Goal: Task Accomplishment & Management: Manage account settings

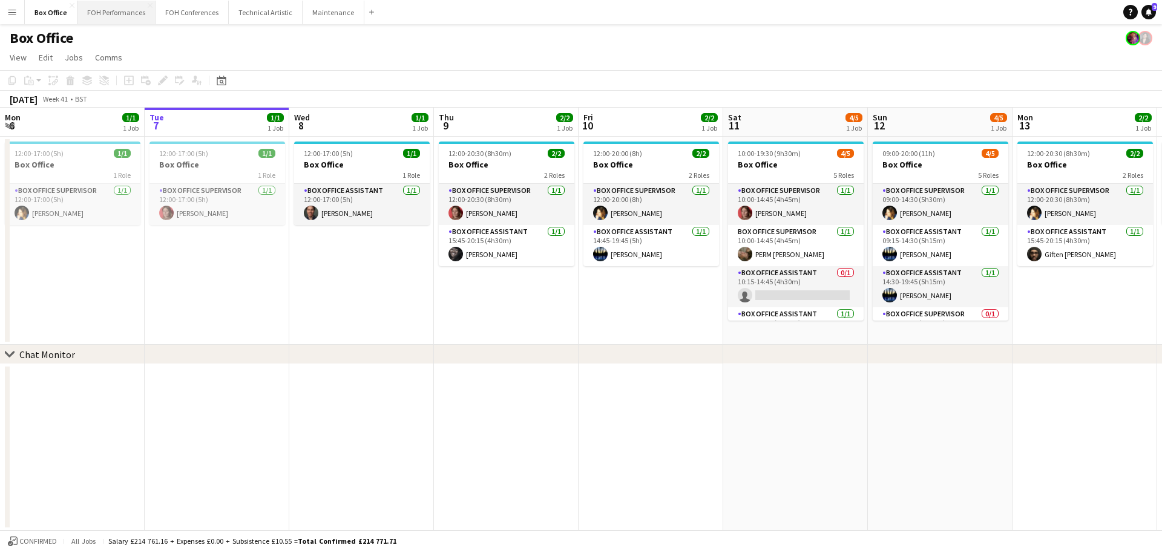
click at [110, 13] on button "FOH Performances Close" at bounding box center [116, 13] width 78 height 24
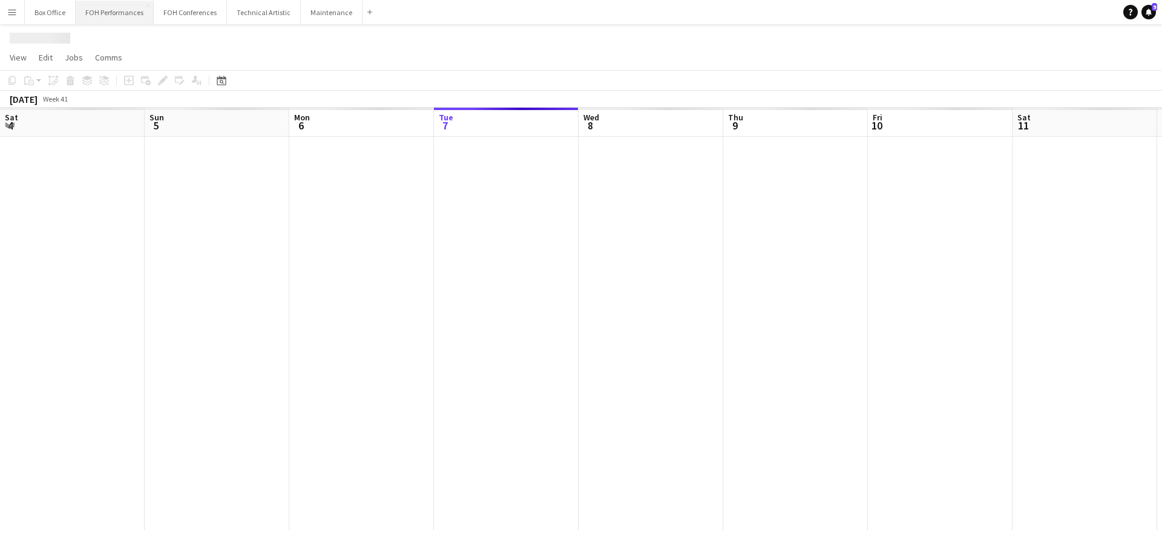
scroll to position [0, 289]
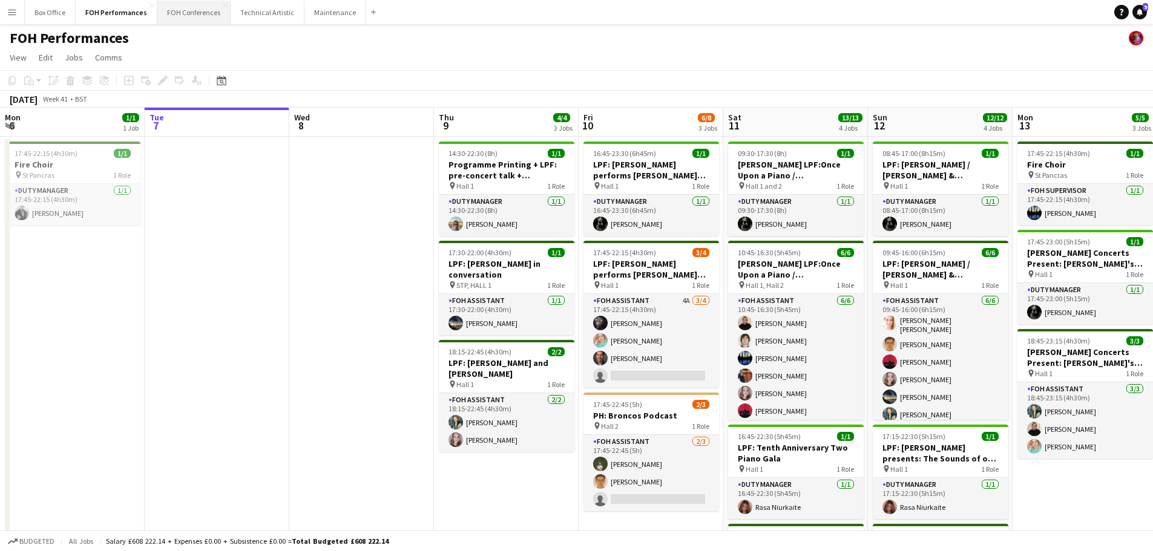
click at [191, 13] on button "FOH Conferences Close" at bounding box center [193, 13] width 73 height 24
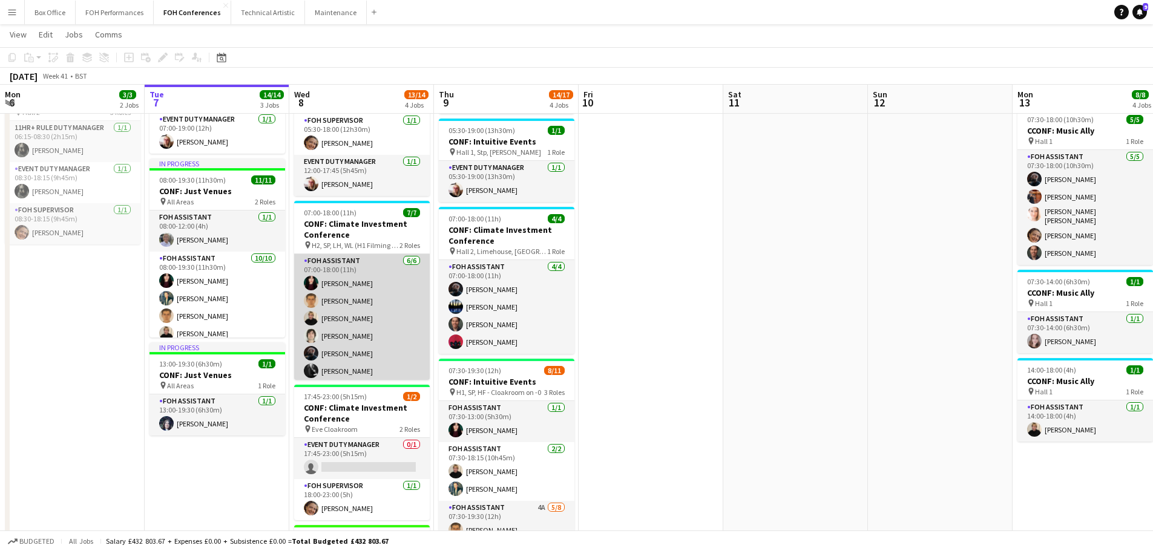
click at [363, 352] on app-card-role "FOH Assistant [DATE] 07:00-18:00 (11h) [PERSON_NAME] [PERSON_NAME] [PERSON_NAME…" at bounding box center [362, 318] width 136 height 129
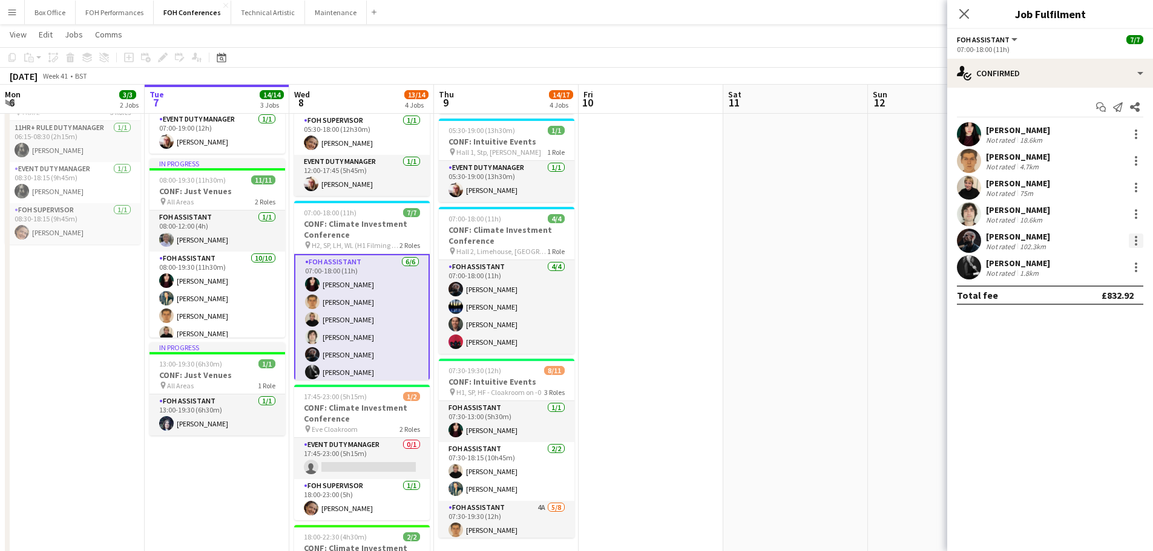
click at [1136, 238] on div at bounding box center [1136, 237] width 2 height 2
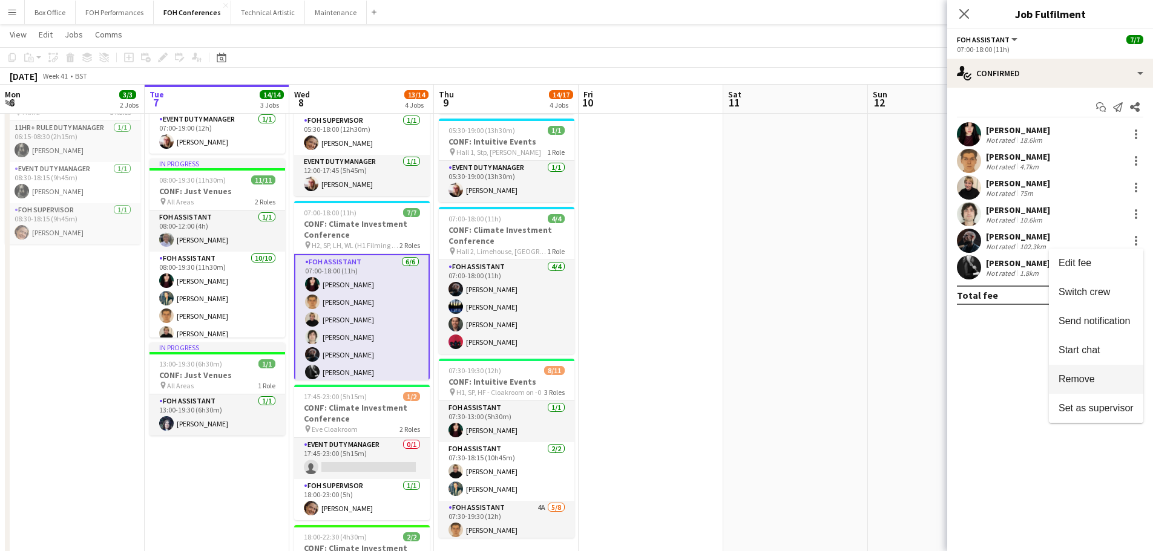
click at [1094, 384] on span "Remove" at bounding box center [1077, 379] width 36 height 10
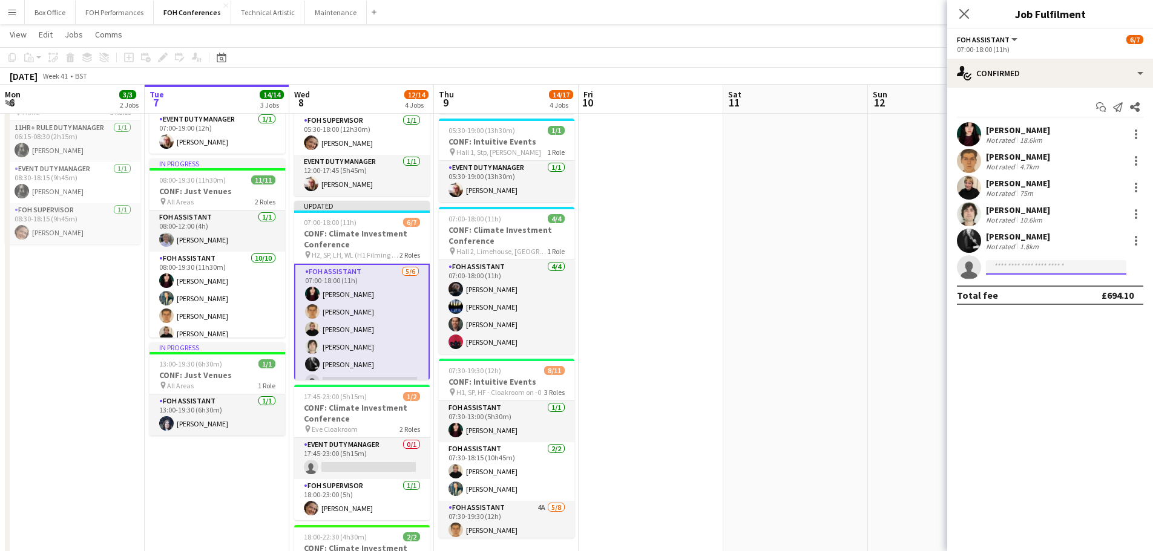
click at [1019, 271] on input at bounding box center [1056, 267] width 140 height 15
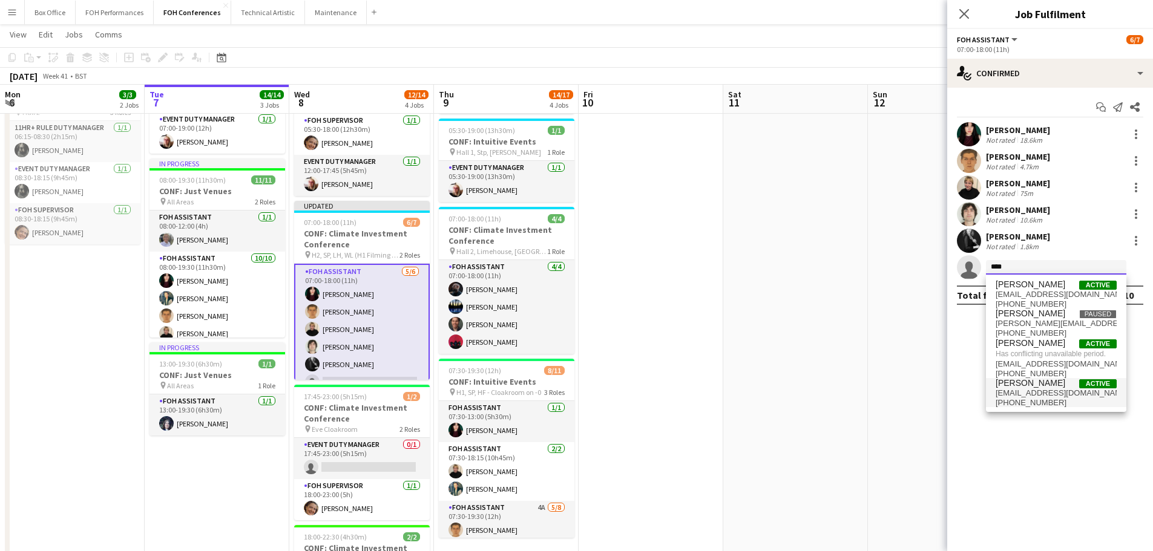
type input "****"
click at [1044, 390] on span "[EMAIL_ADDRESS][DOMAIN_NAME]" at bounding box center [1056, 394] width 121 height 10
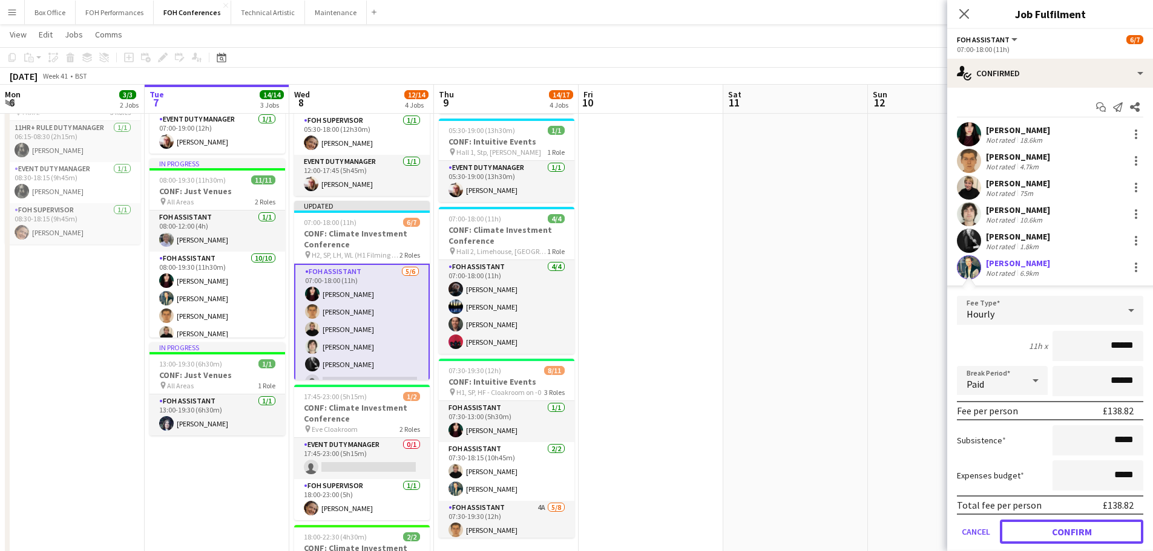
click at [1071, 532] on button "Confirm" at bounding box center [1071, 532] width 143 height 24
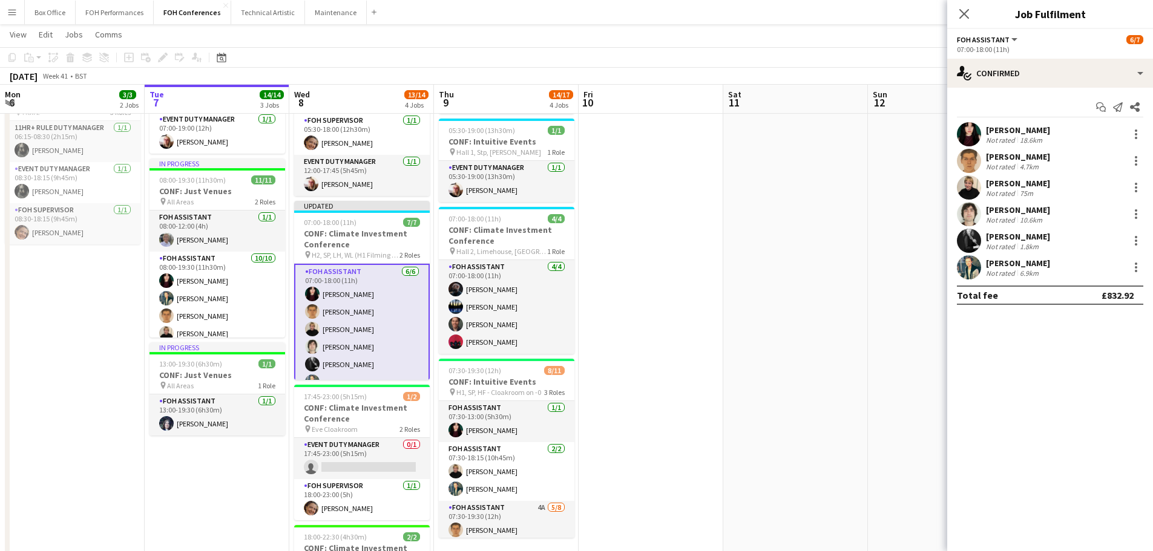
drag, startPoint x: 849, startPoint y: 348, endPoint x: 895, endPoint y: 211, distance: 144.9
click at [849, 347] on app-date-cell at bounding box center [795, 415] width 145 height 800
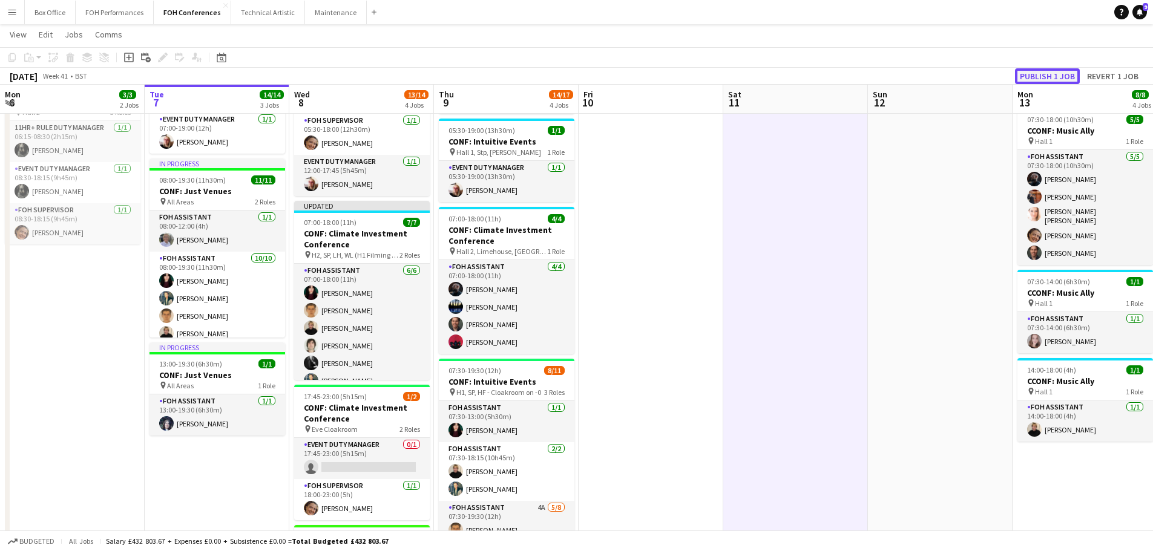
click at [1065, 78] on button "Publish 1 job" at bounding box center [1047, 76] width 65 height 16
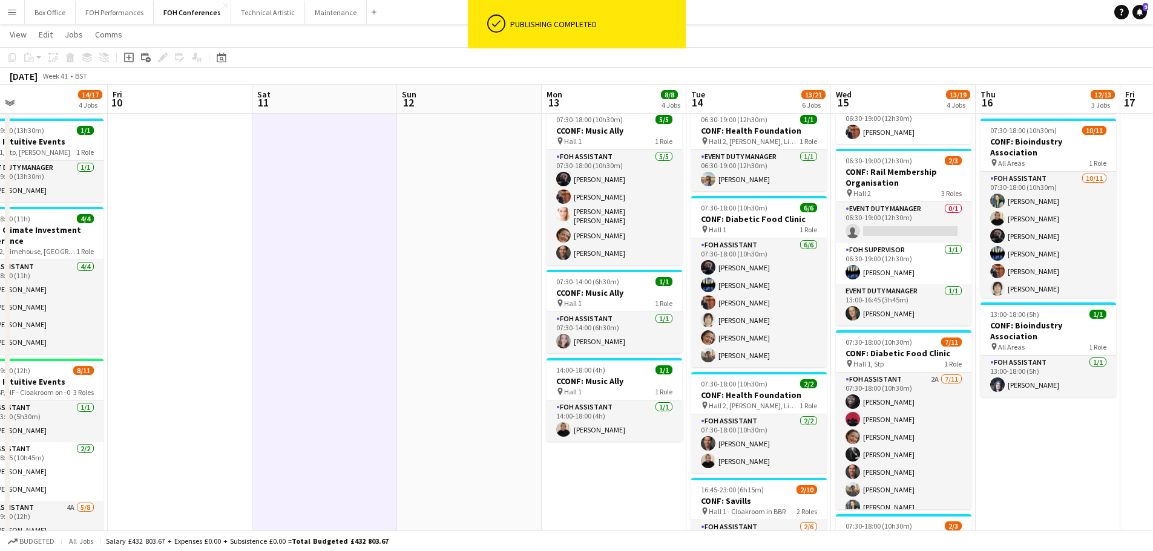
scroll to position [0, 478]
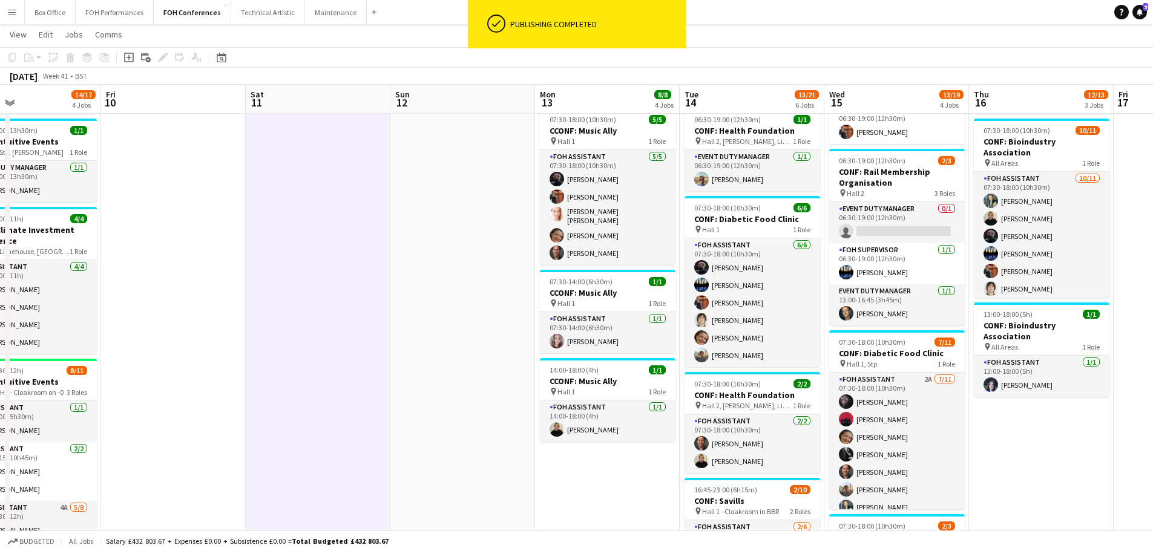
drag, startPoint x: 910, startPoint y: 106, endPoint x: 432, endPoint y: 123, distance: 477.9
click at [432, 123] on app-calendar-viewport "Mon 6 3/3 2 Jobs Tue 7 14/14 3 Jobs Wed 8 13/14 4 Jobs Thu 9 14/17 4 Jobs Fri 1…" at bounding box center [576, 370] width 1153 height 888
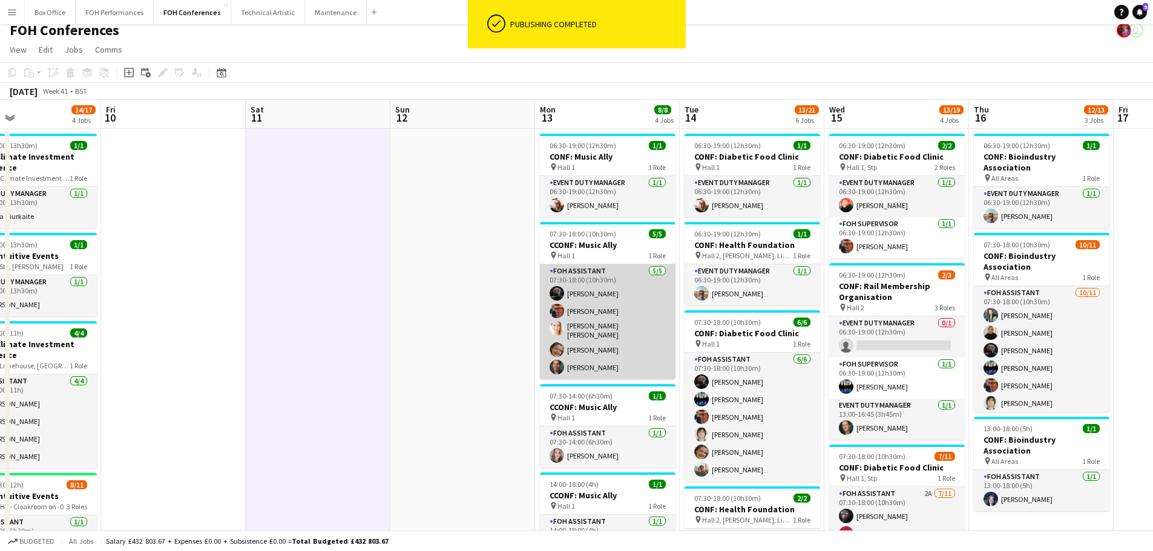
scroll to position [0, 0]
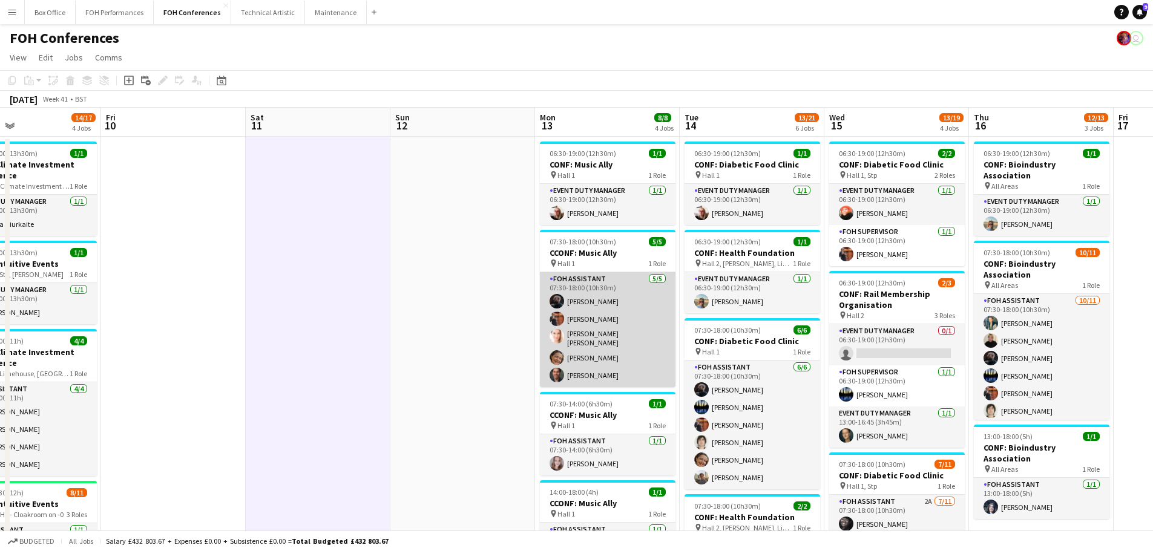
click at [592, 302] on app-card-role "FOH Assistant [DATE] 07:30-18:00 (10h30m) [PERSON_NAME] [PERSON_NAME] [PERSON_N…" at bounding box center [608, 329] width 136 height 115
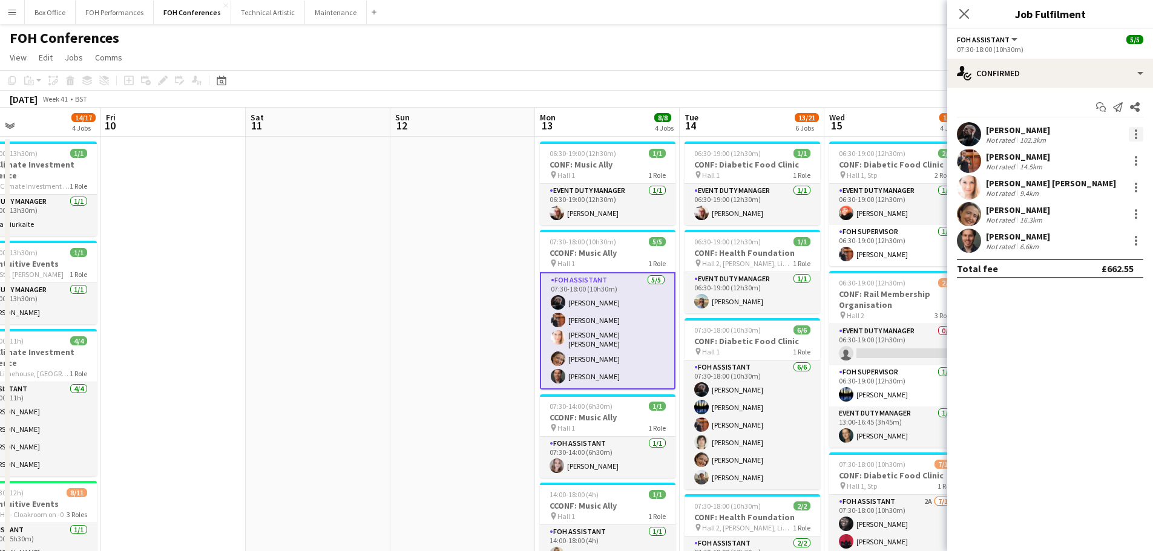
click at [1136, 140] on div at bounding box center [1136, 134] width 15 height 15
click at [1077, 282] on button "Remove" at bounding box center [1096, 272] width 94 height 29
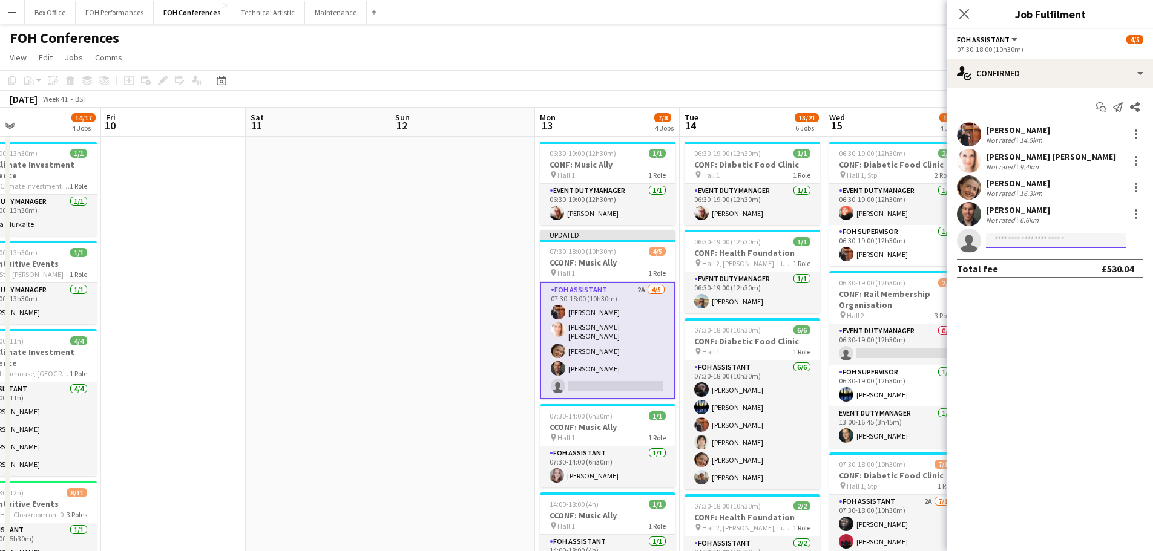
click at [1006, 246] on input at bounding box center [1056, 241] width 140 height 15
type input "****"
click at [1075, 270] on span "[EMAIL_ADDRESS][DOMAIN_NAME]" at bounding box center [1056, 268] width 121 height 10
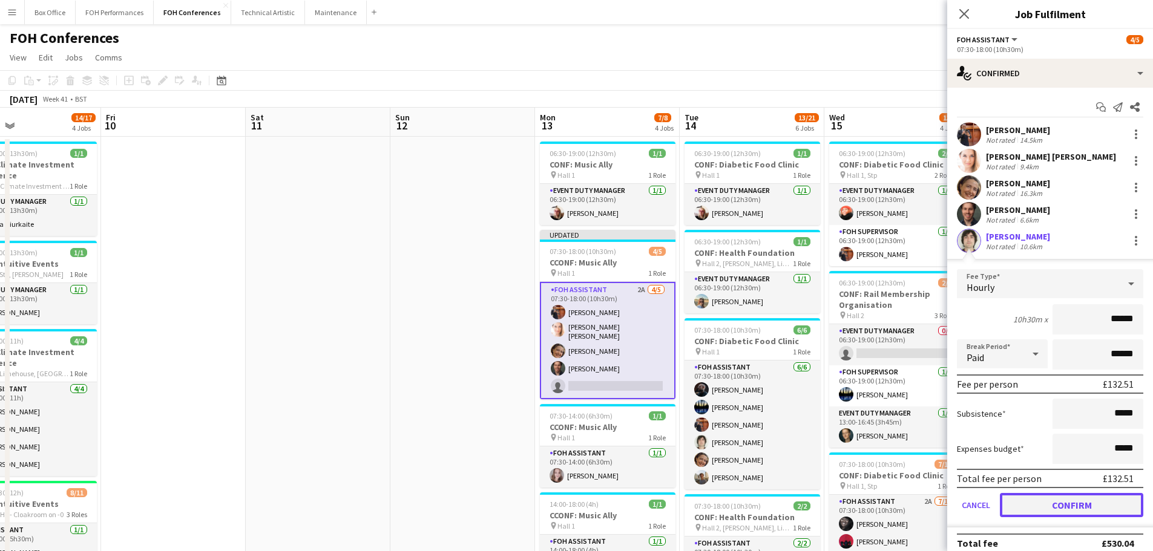
click at [1079, 511] on button "Confirm" at bounding box center [1071, 505] width 143 height 24
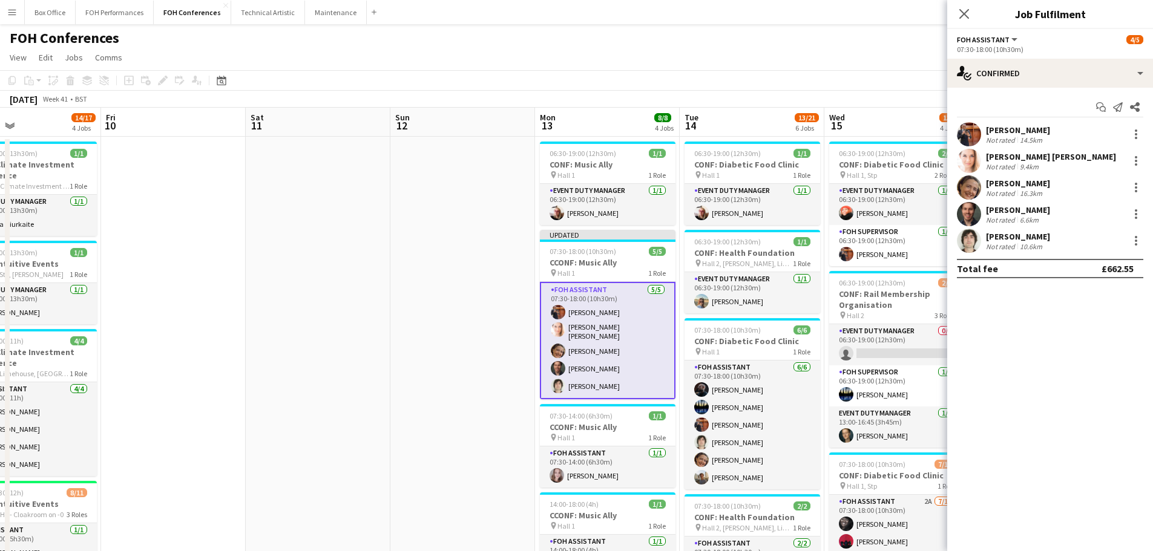
click at [468, 255] on app-date-cell at bounding box center [462, 537] width 145 height 800
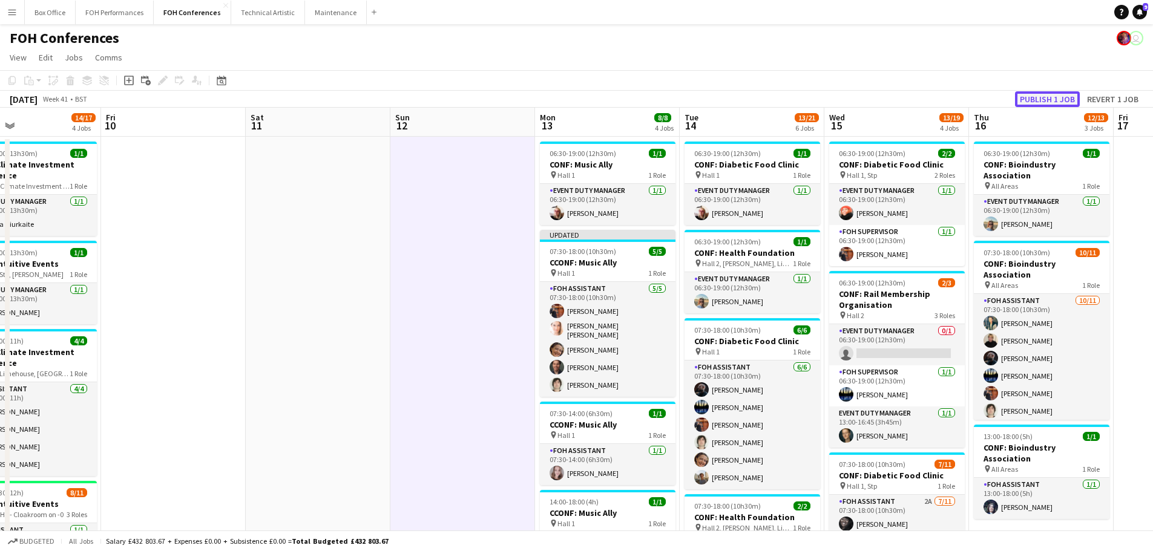
click at [1063, 98] on button "Publish 1 job" at bounding box center [1047, 99] width 65 height 16
